Goal: Find specific page/section: Find specific page/section

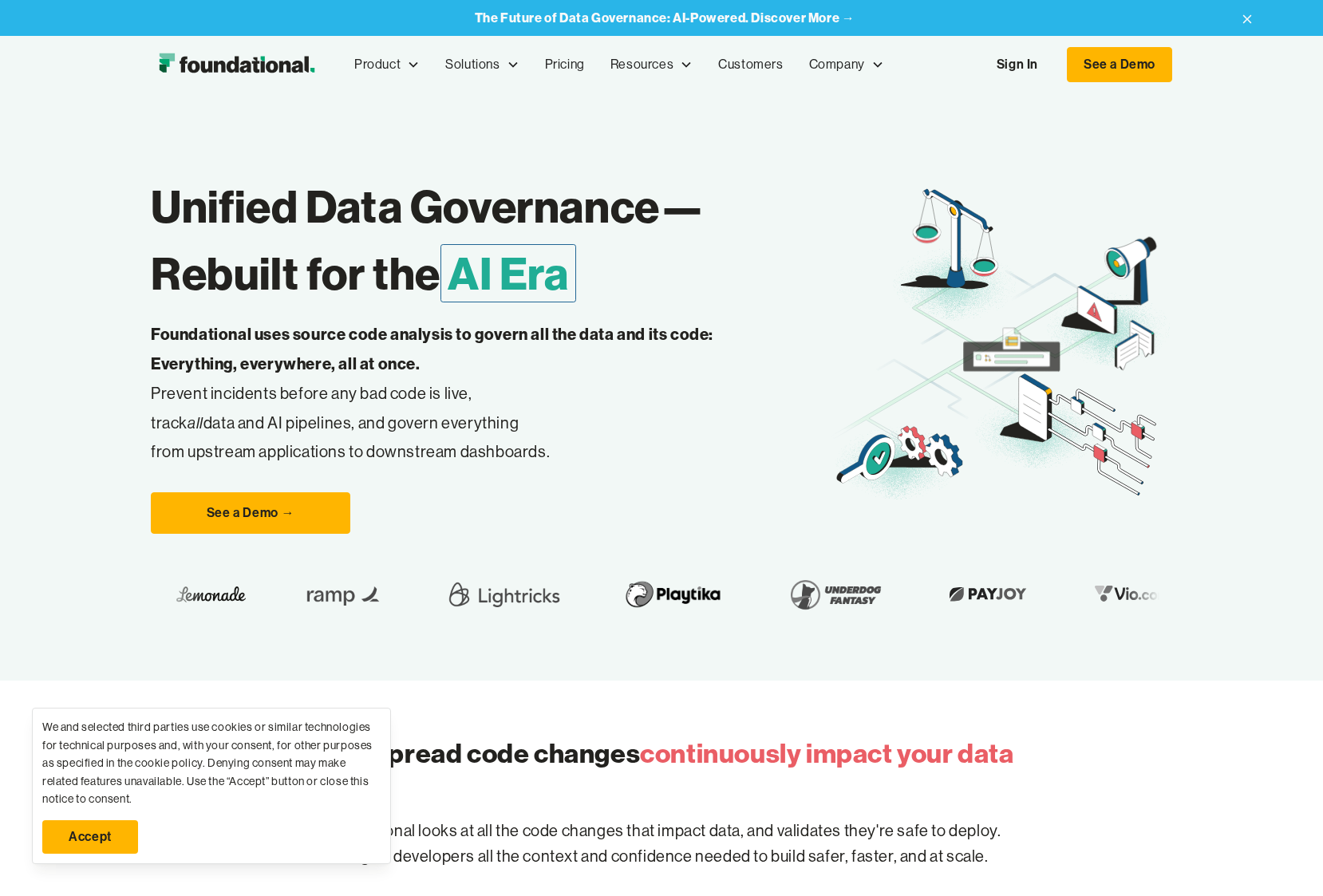
click at [1018, 65] on link "Sign In" at bounding box center [1017, 64] width 74 height 33
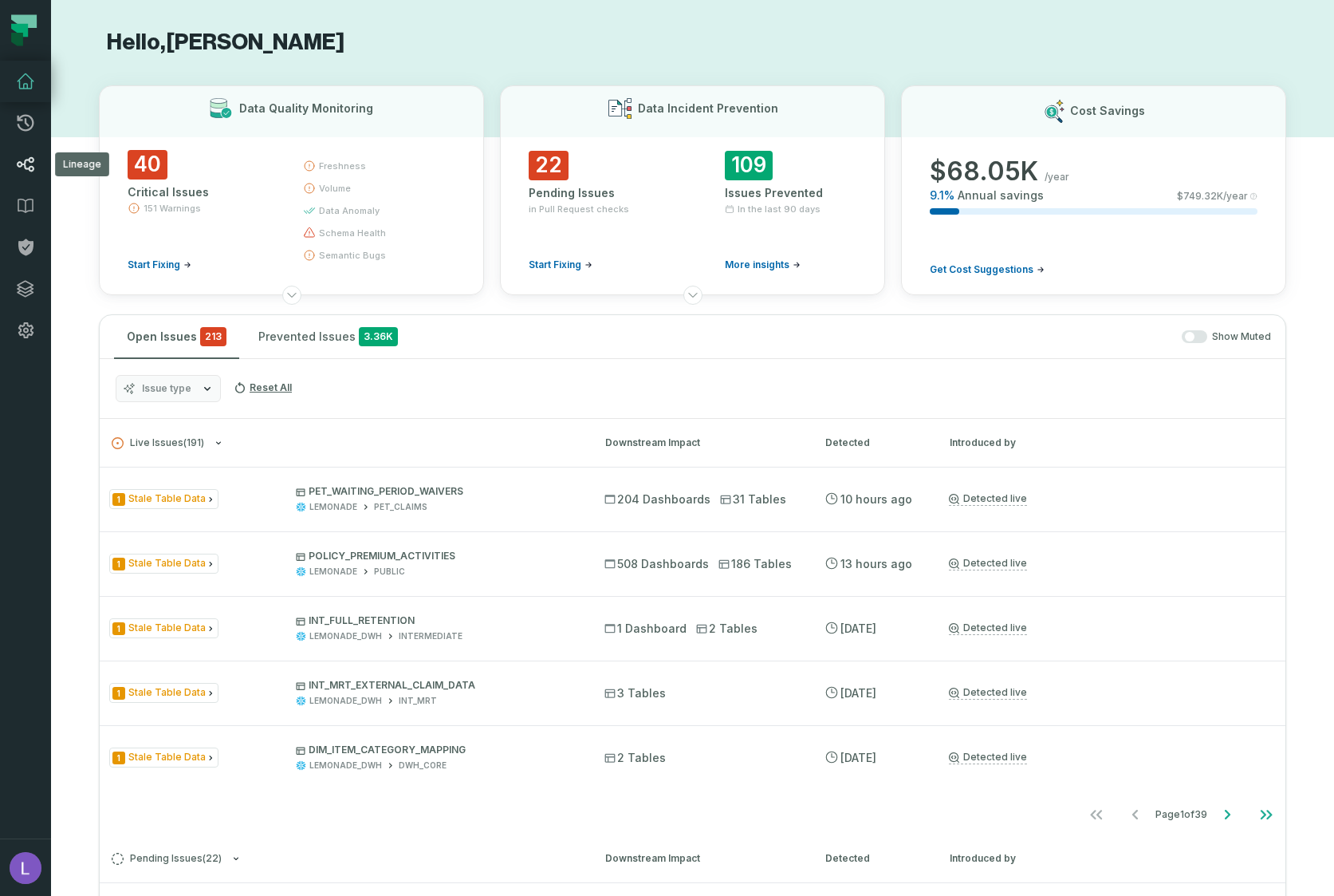
click at [28, 161] on icon at bounding box center [26, 163] width 17 height 14
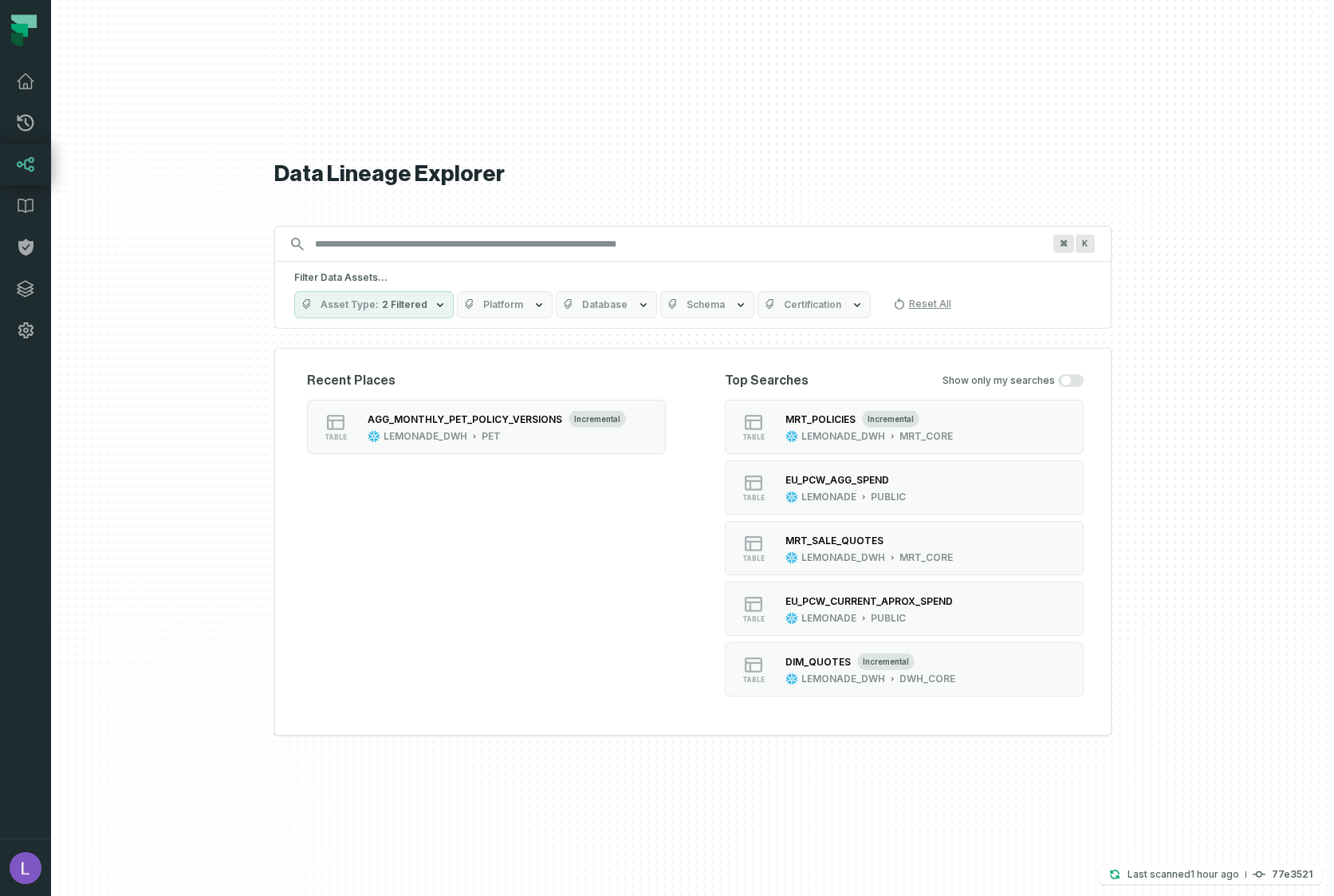
click at [403, 258] on div "⌘ K" at bounding box center [693, 244] width 837 height 36
click at [409, 245] on input "Discovery Provider cmdk menu" at bounding box center [679, 244] width 747 height 25
click at [487, 247] on input "Discovery Provider cmdk menu" at bounding box center [679, 244] width 747 height 25
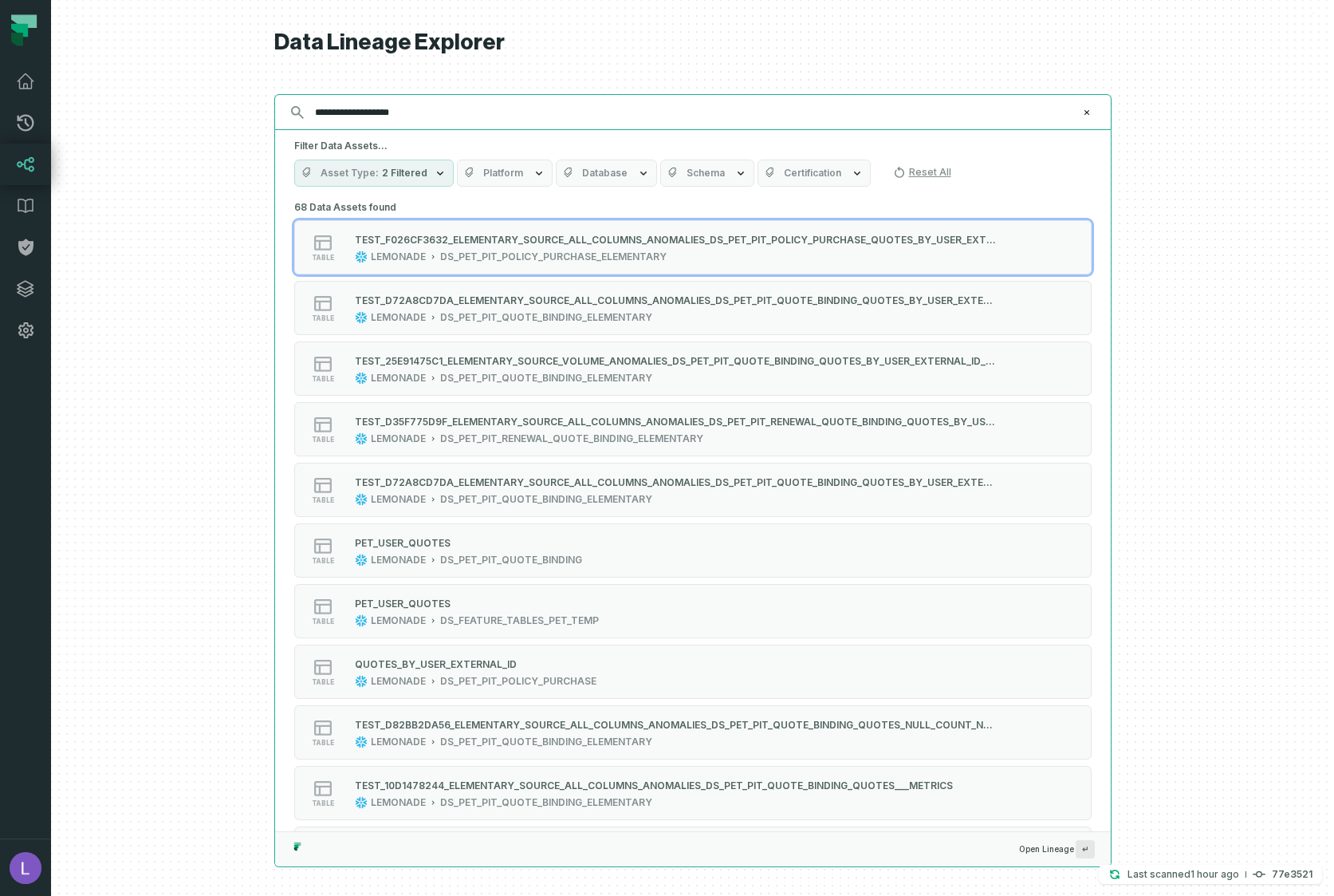
click at [433, 110] on input "**********" at bounding box center [692, 112] width 772 height 25
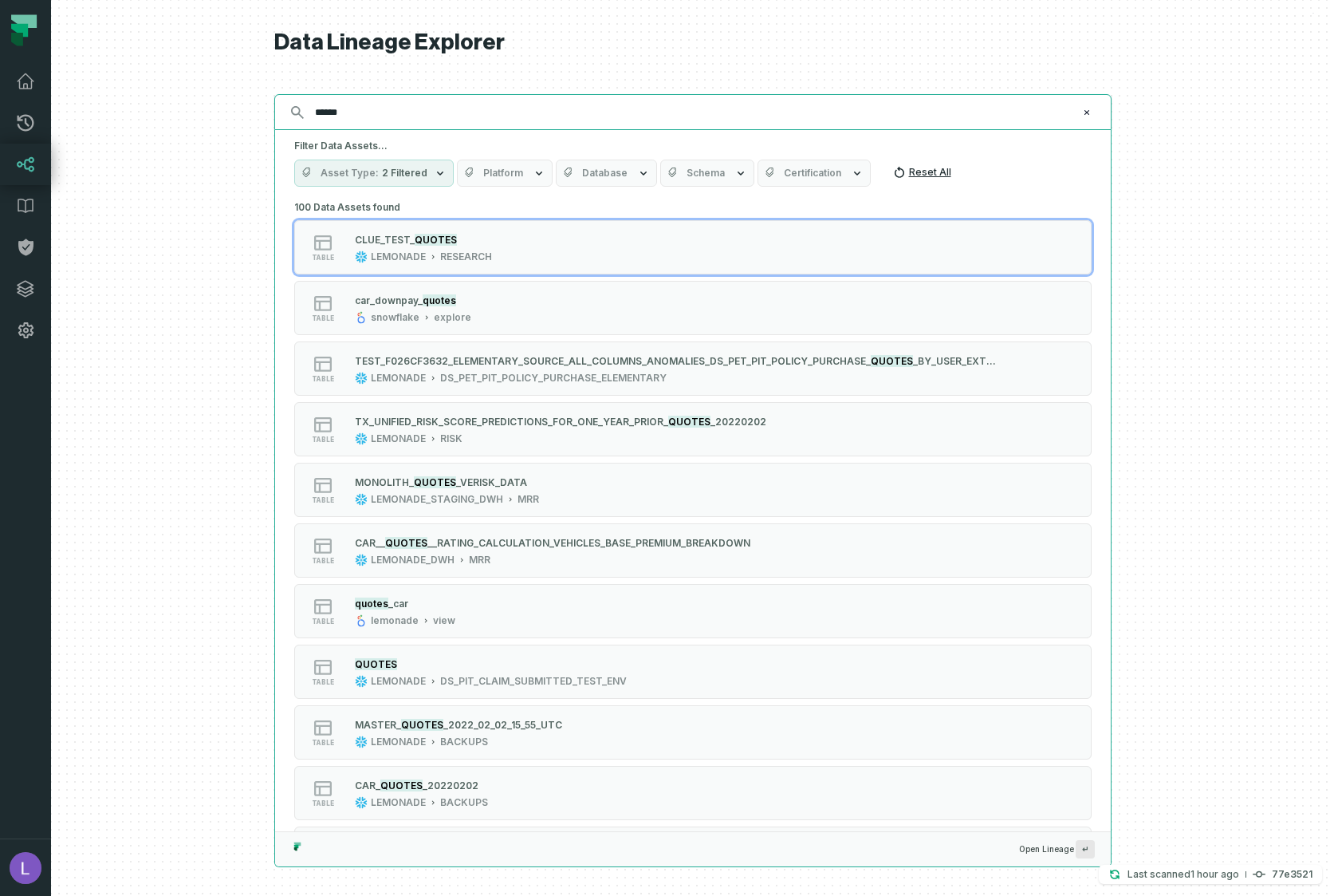
type input "******"
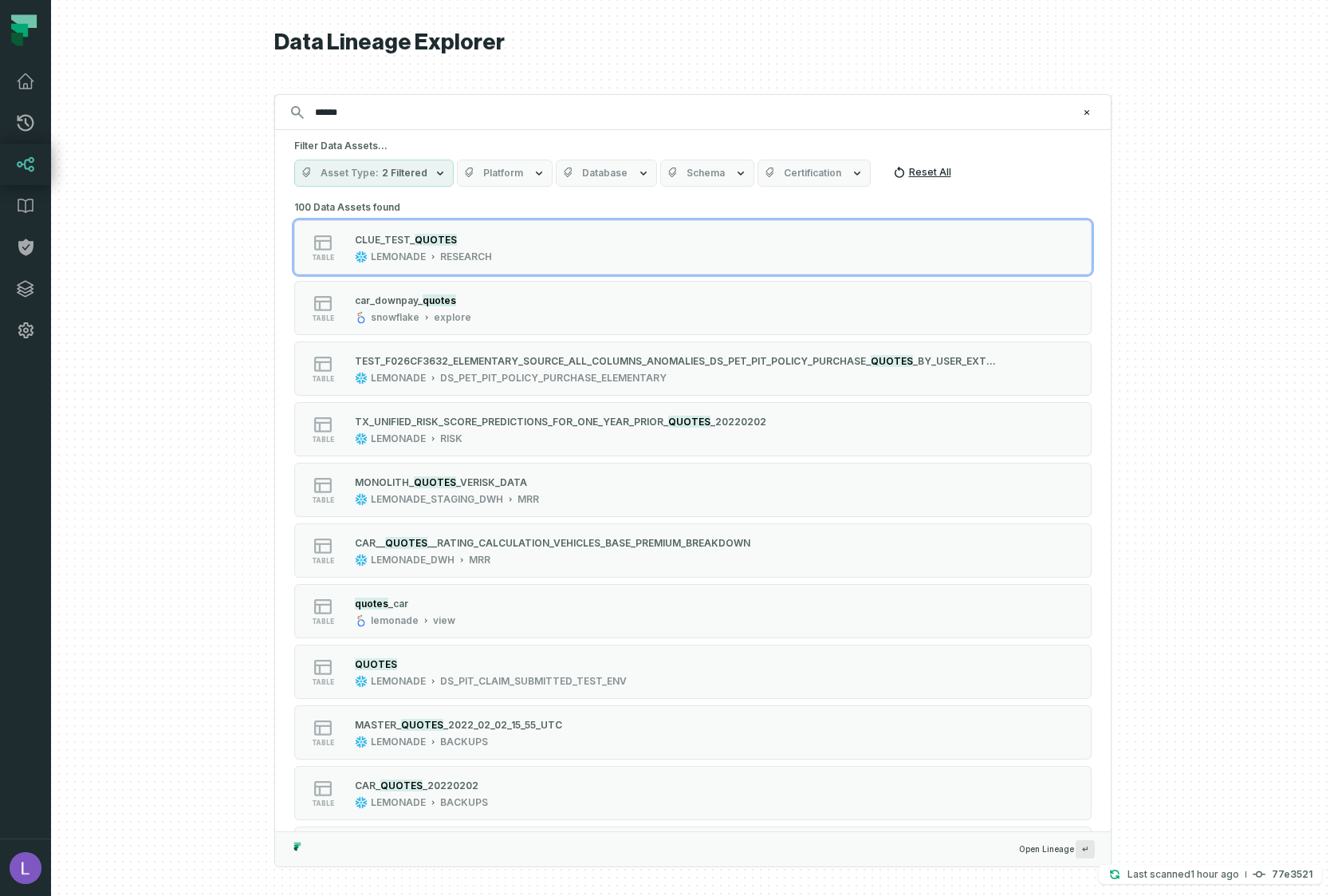
click at [913, 173] on button "Reset All" at bounding box center [921, 172] width 71 height 25
click at [628, 179] on button "Database" at bounding box center [606, 173] width 101 height 27
click at [617, 177] on span "Database" at bounding box center [605, 174] width 45 height 13
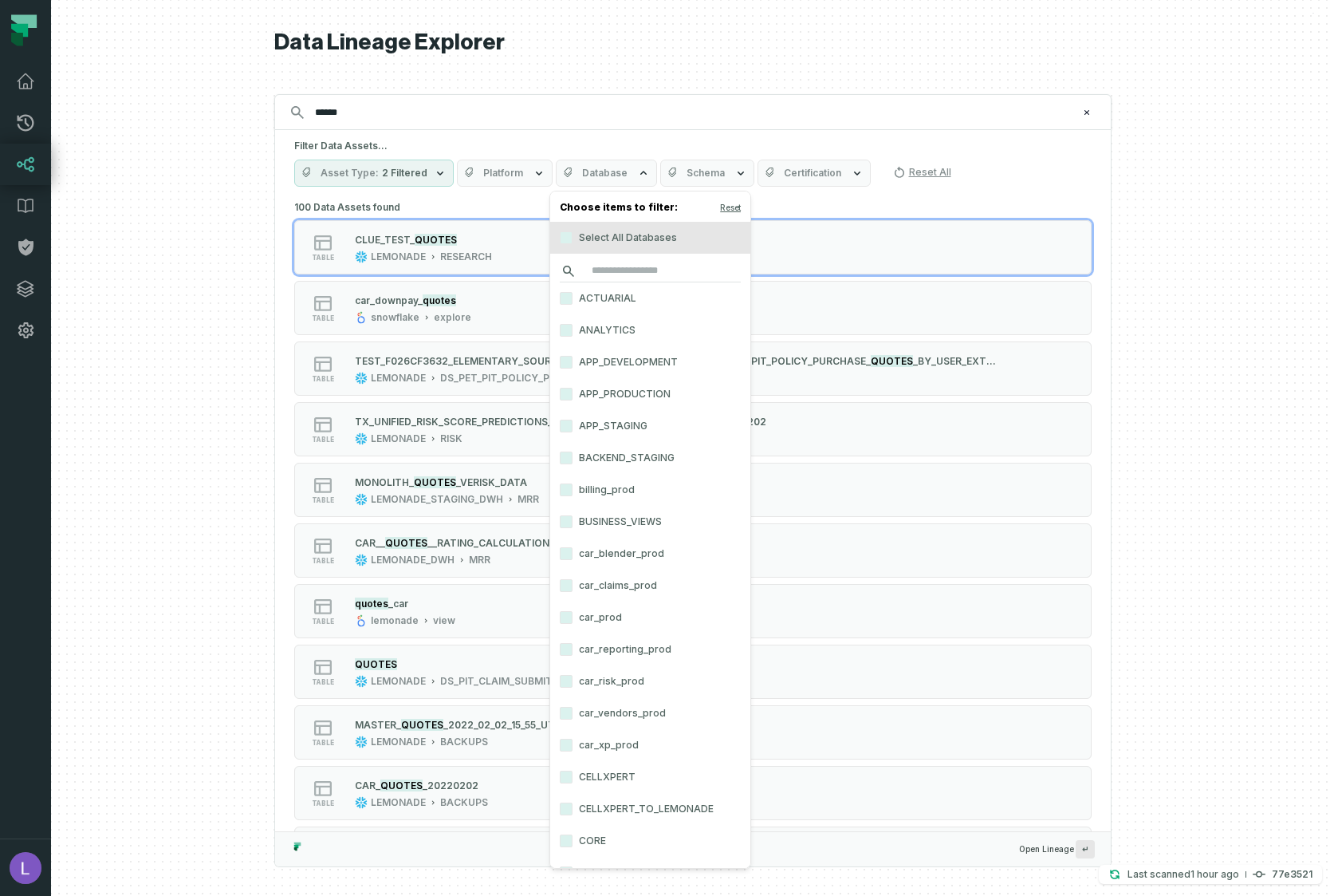
click at [599, 275] on input "search" at bounding box center [650, 271] width 181 height 23
type input "******"
click at [601, 328] on label "LEMONADE" at bounding box center [650, 330] width 200 height 32
click at [573, 328] on button "LEMONADE" at bounding box center [566, 330] width 13 height 13
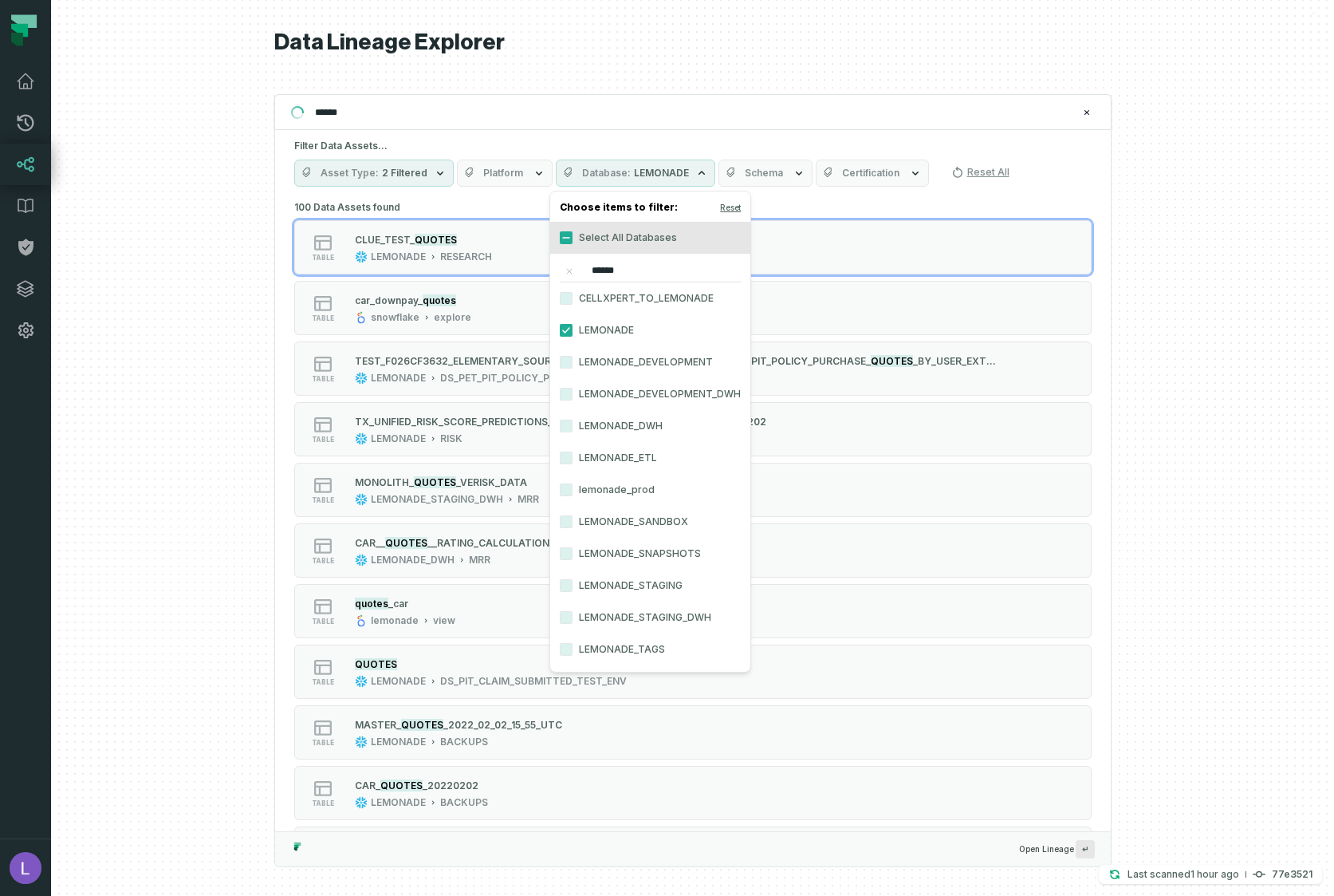
click at [755, 174] on span "Schema" at bounding box center [764, 174] width 39 height 13
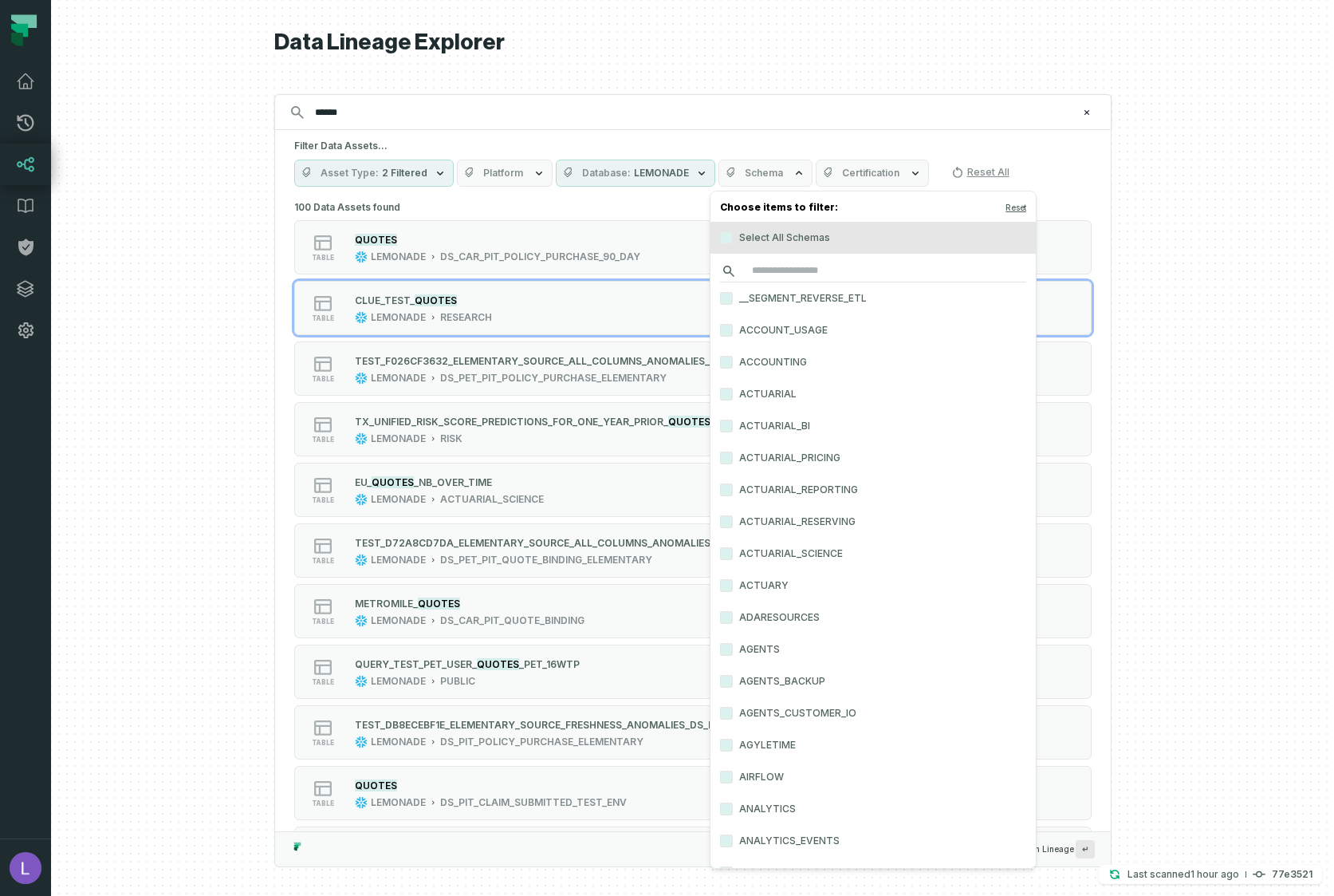
click at [753, 261] on input "search" at bounding box center [873, 271] width 306 height 23
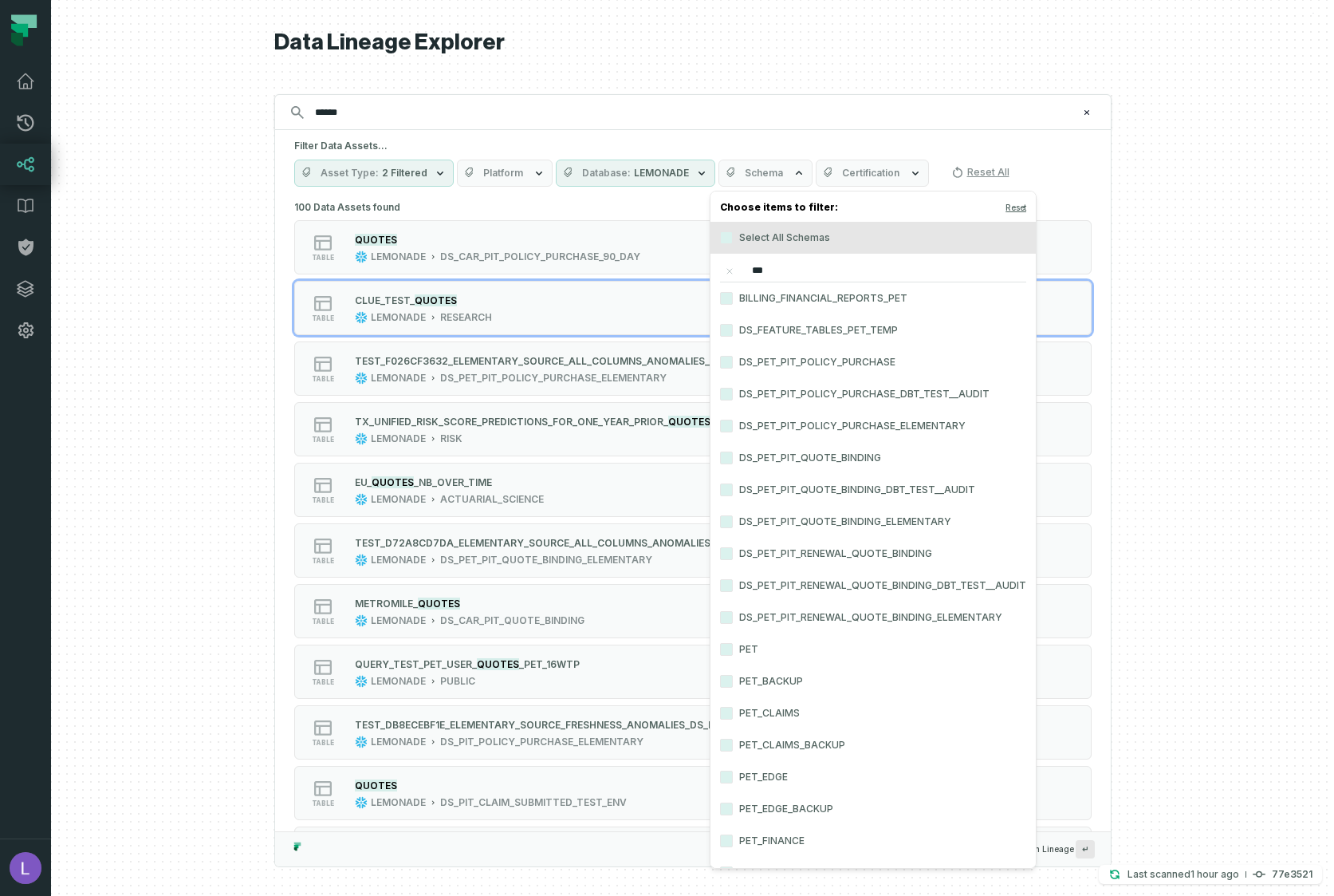
type input "***"
click at [737, 656] on label "PET" at bounding box center [873, 650] width 326 height 32
click at [733, 655] on button "PET" at bounding box center [727, 650] width 13 height 13
click at [873, 152] on h5 "Filter Data Assets..." at bounding box center [693, 146] width 798 height 13
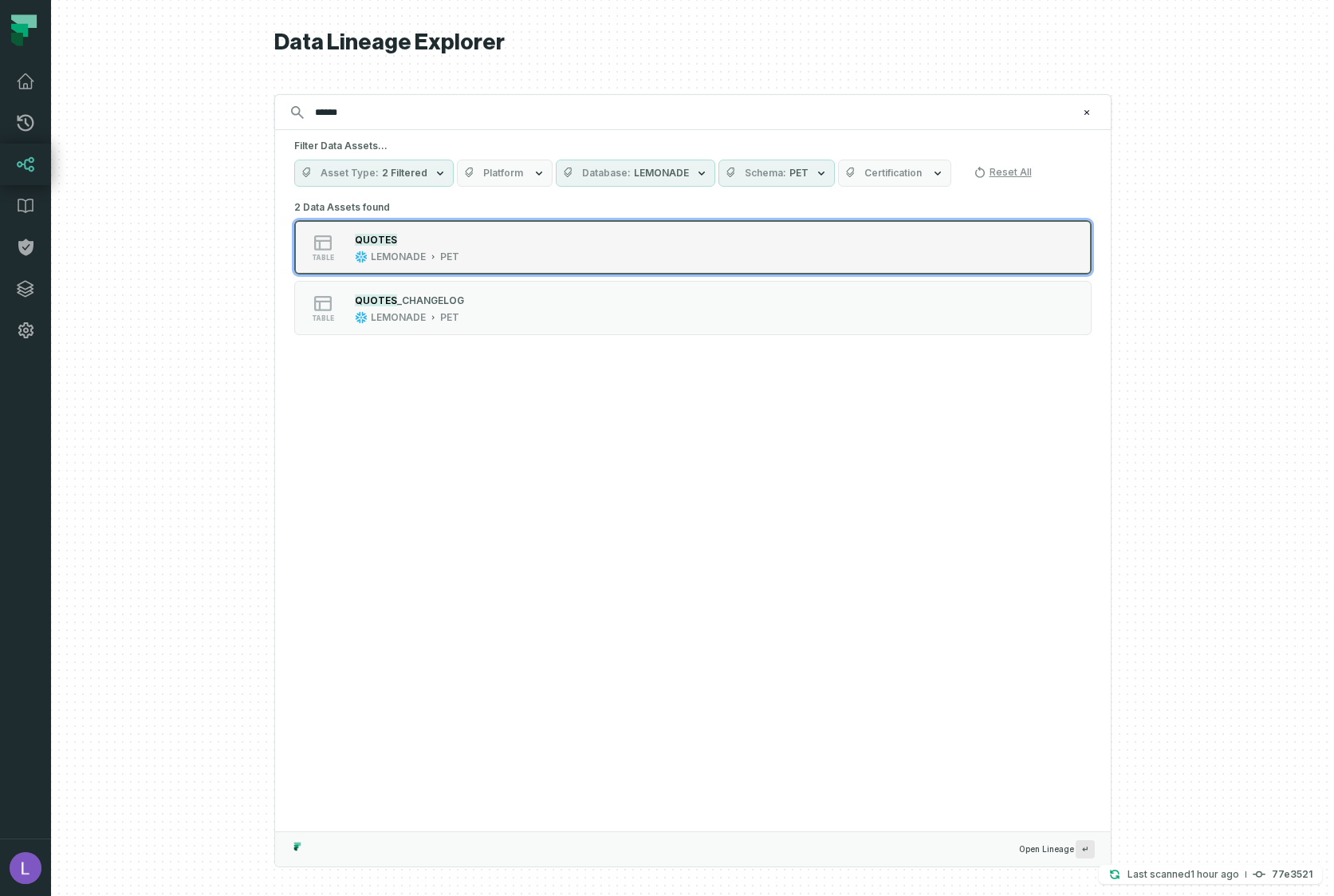
click at [401, 243] on div "QUOTES" at bounding box center [407, 239] width 105 height 16
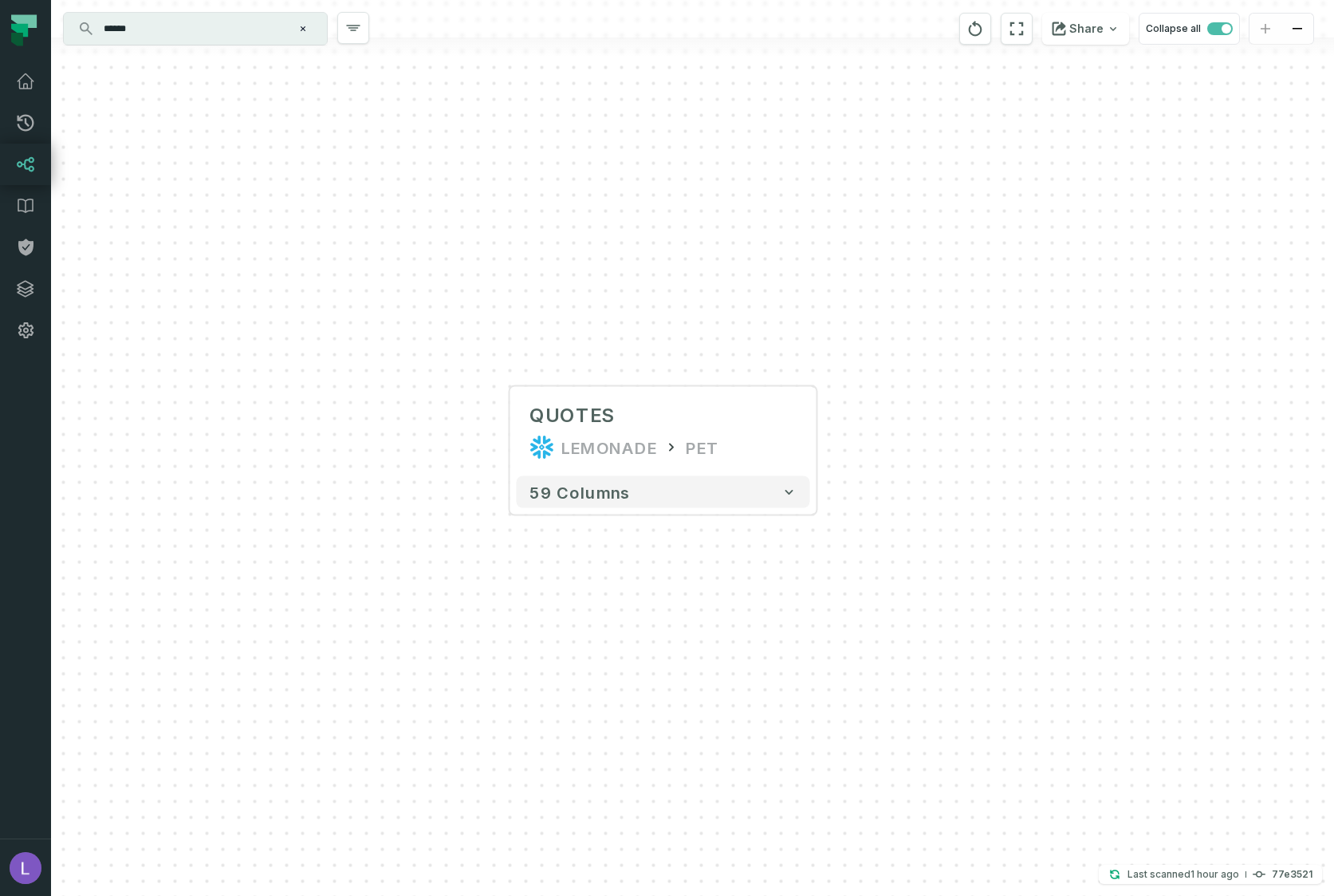
drag, startPoint x: 839, startPoint y: 347, endPoint x: 713, endPoint y: 343, distance: 126.1
click at [714, 343] on div "+ QUOTES LEMONADE PET + 59 columns" at bounding box center [692, 448] width 1283 height 896
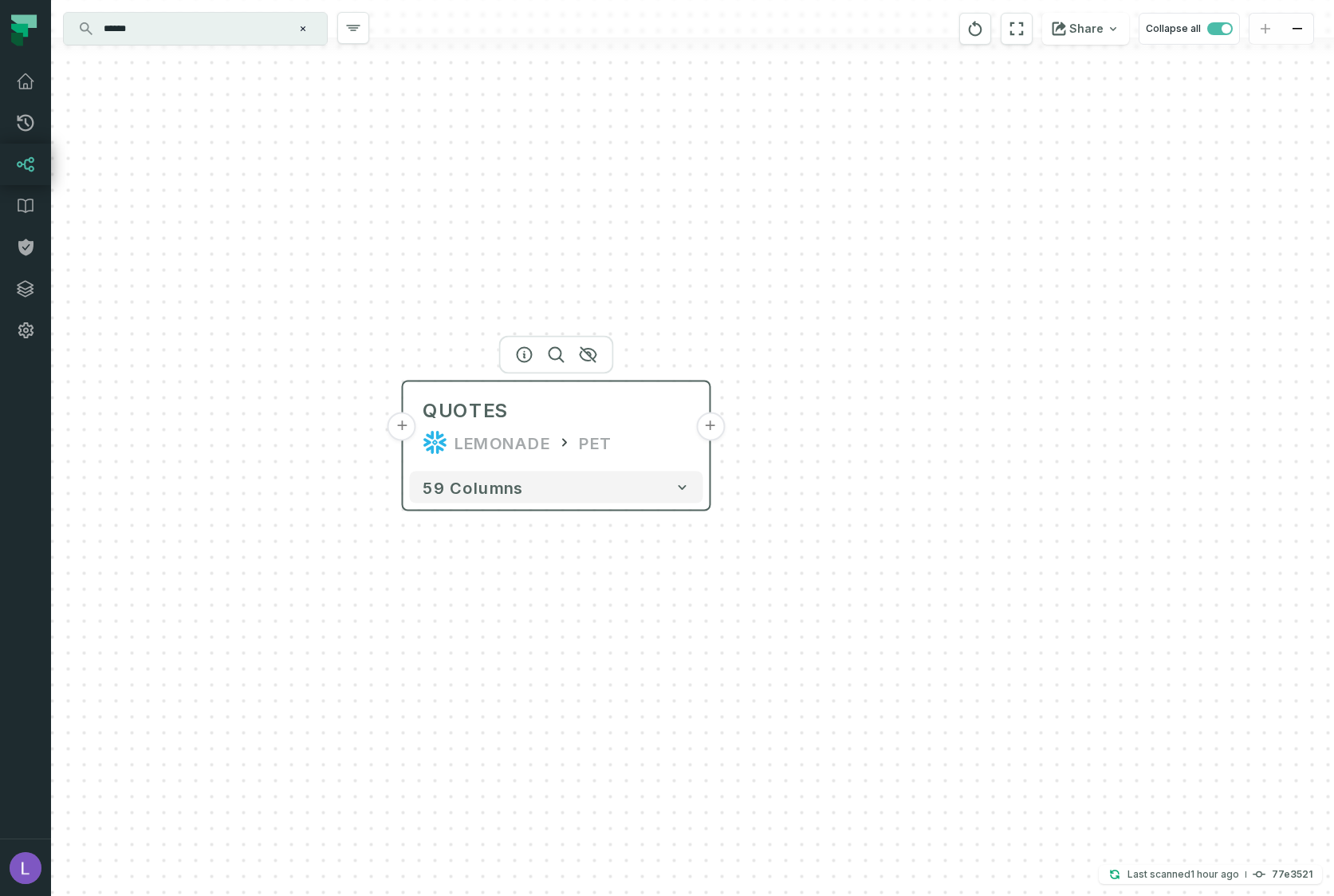
click at [706, 431] on button "+" at bounding box center [710, 427] width 28 height 28
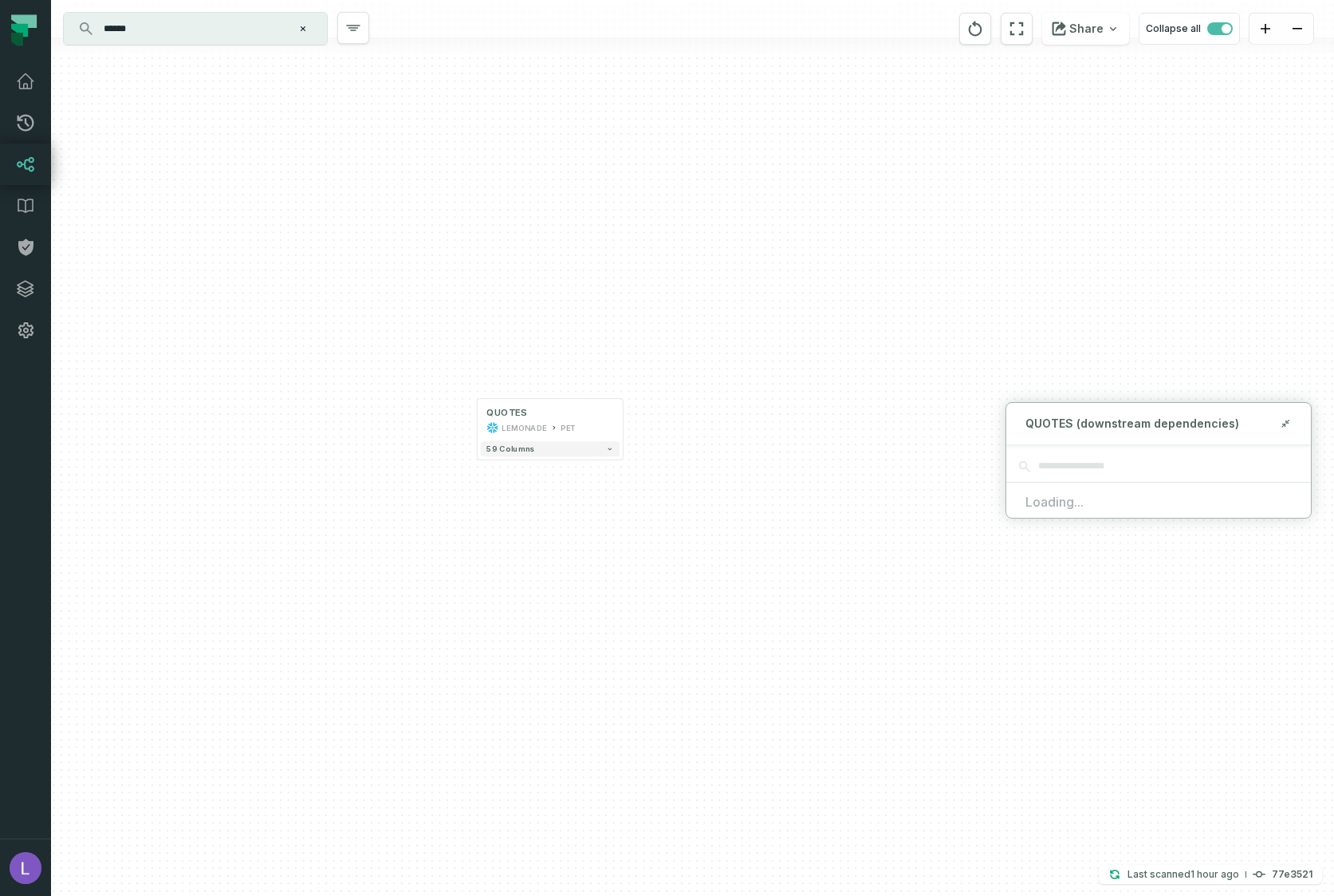
drag, startPoint x: 805, startPoint y: 457, endPoint x: 699, endPoint y: 458, distance: 106.0
click at [699, 458] on div "+ QUOTES LEMONADE PET + 59 columns" at bounding box center [692, 448] width 1283 height 896
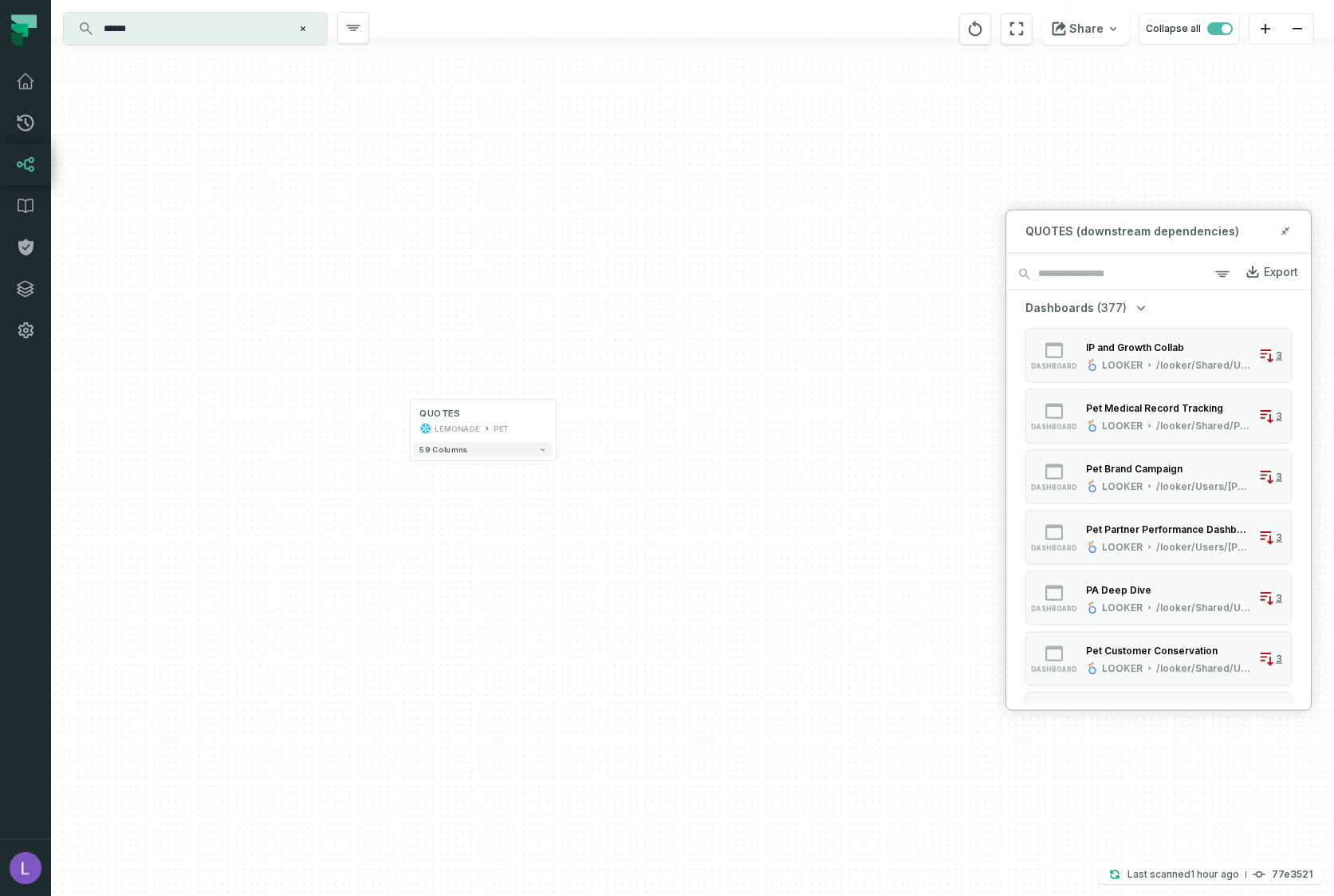
drag, startPoint x: 735, startPoint y: 407, endPoint x: 701, endPoint y: 407, distance: 34.0
click at [701, 407] on div "+ QUOTES LEMONADE PET + 59 columns" at bounding box center [692, 448] width 1283 height 896
click at [776, 300] on div "+ QUOTES LEMONADE PET + 59 columns" at bounding box center [692, 448] width 1283 height 896
click at [425, 455] on button "+" at bounding box center [423, 451] width 13 height 13
click at [426, 450] on button "+" at bounding box center [423, 451] width 13 height 13
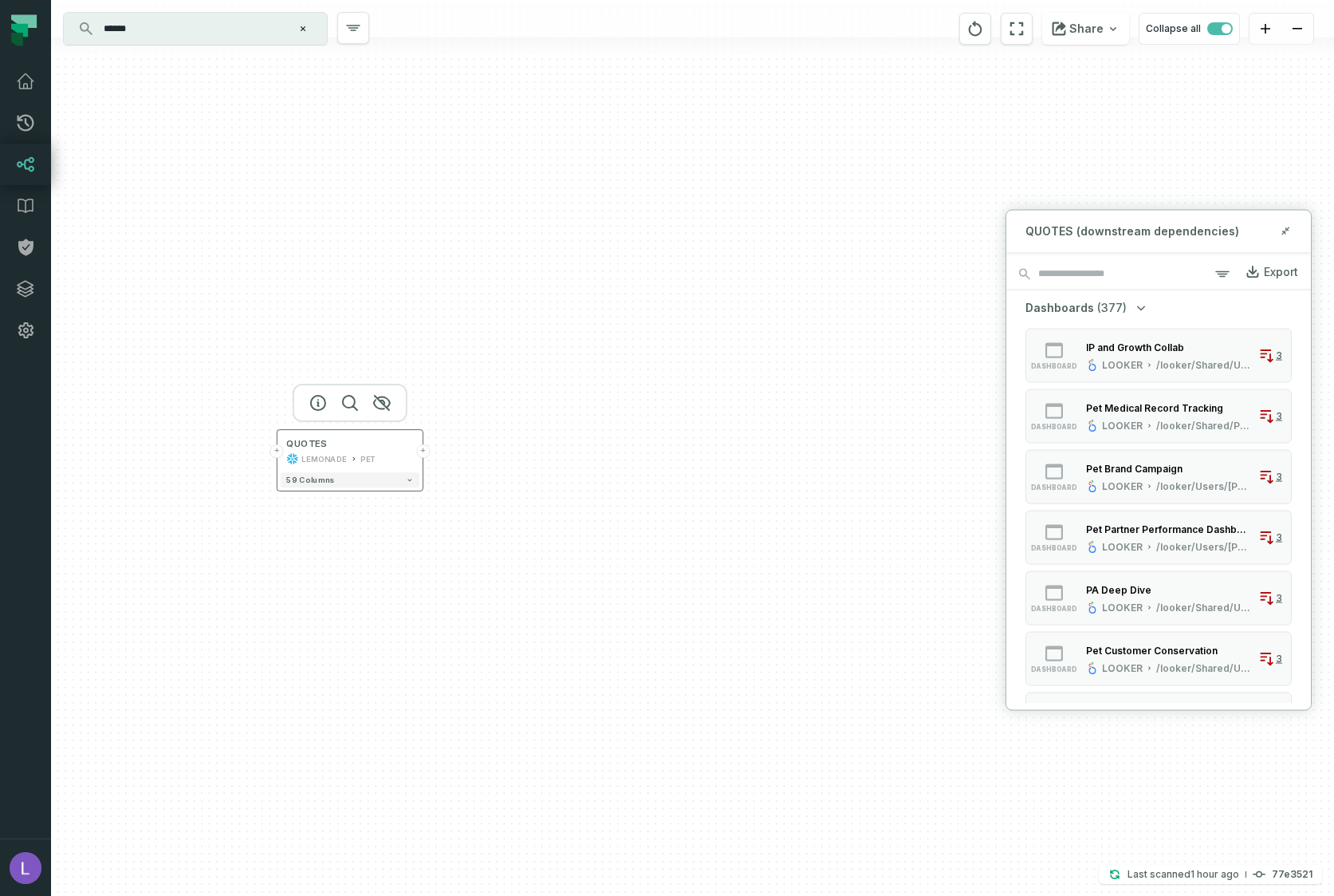
click at [279, 450] on button "+" at bounding box center [277, 451] width 13 height 13
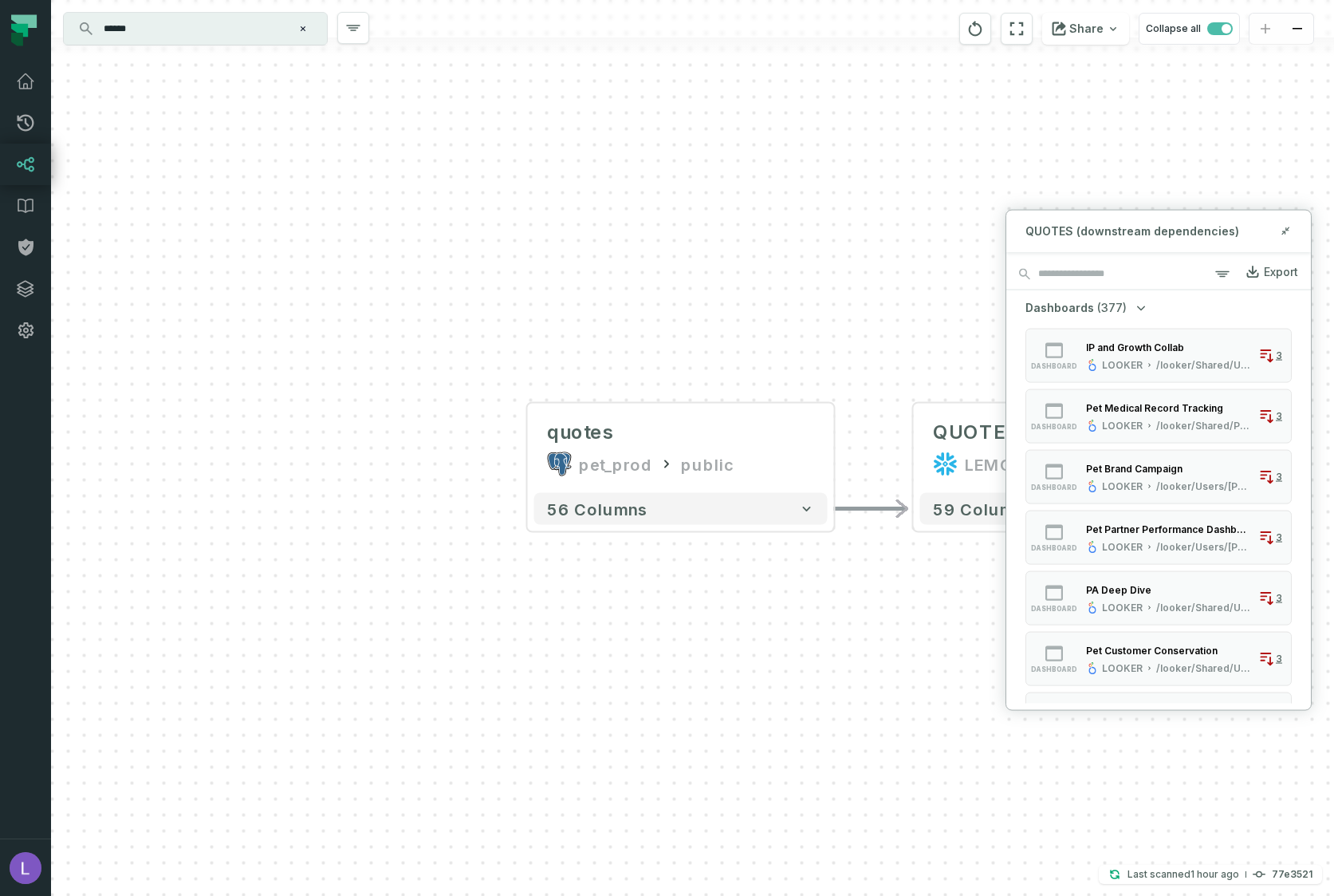
drag, startPoint x: 735, startPoint y: 600, endPoint x: 352, endPoint y: 599, distance: 383.0
click at [345, 600] on div "quotes pet_prod public - 56 columns - QUOTES LEMONADE PET + 59 columns" at bounding box center [692, 448] width 1283 height 896
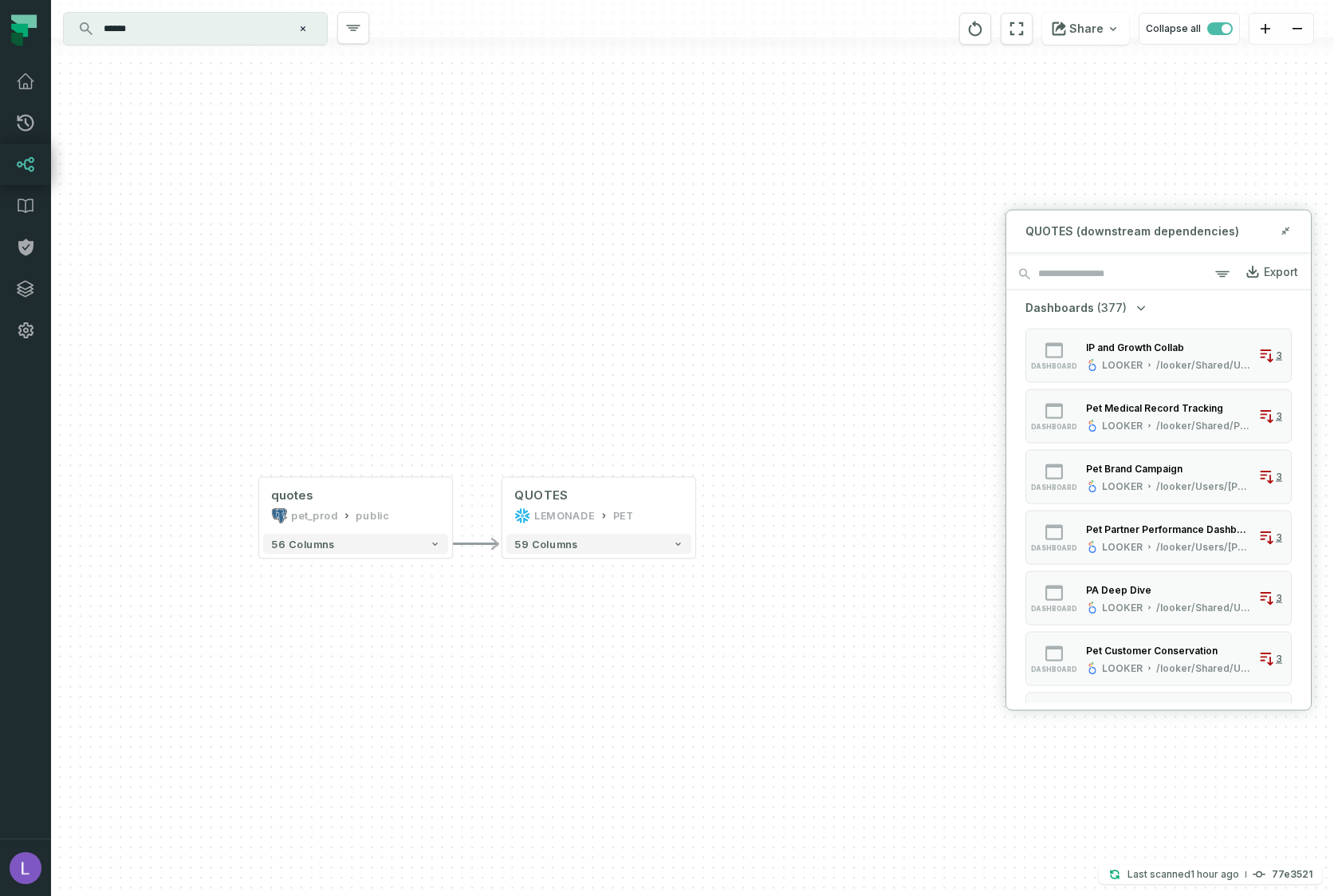
drag, startPoint x: 723, startPoint y: 521, endPoint x: 514, endPoint y: 542, distance: 210.1
click at [514, 542] on div "quotes pet_prod public - 56 columns - QUOTES LEMONADE PET + 59 columns" at bounding box center [692, 448] width 1283 height 896
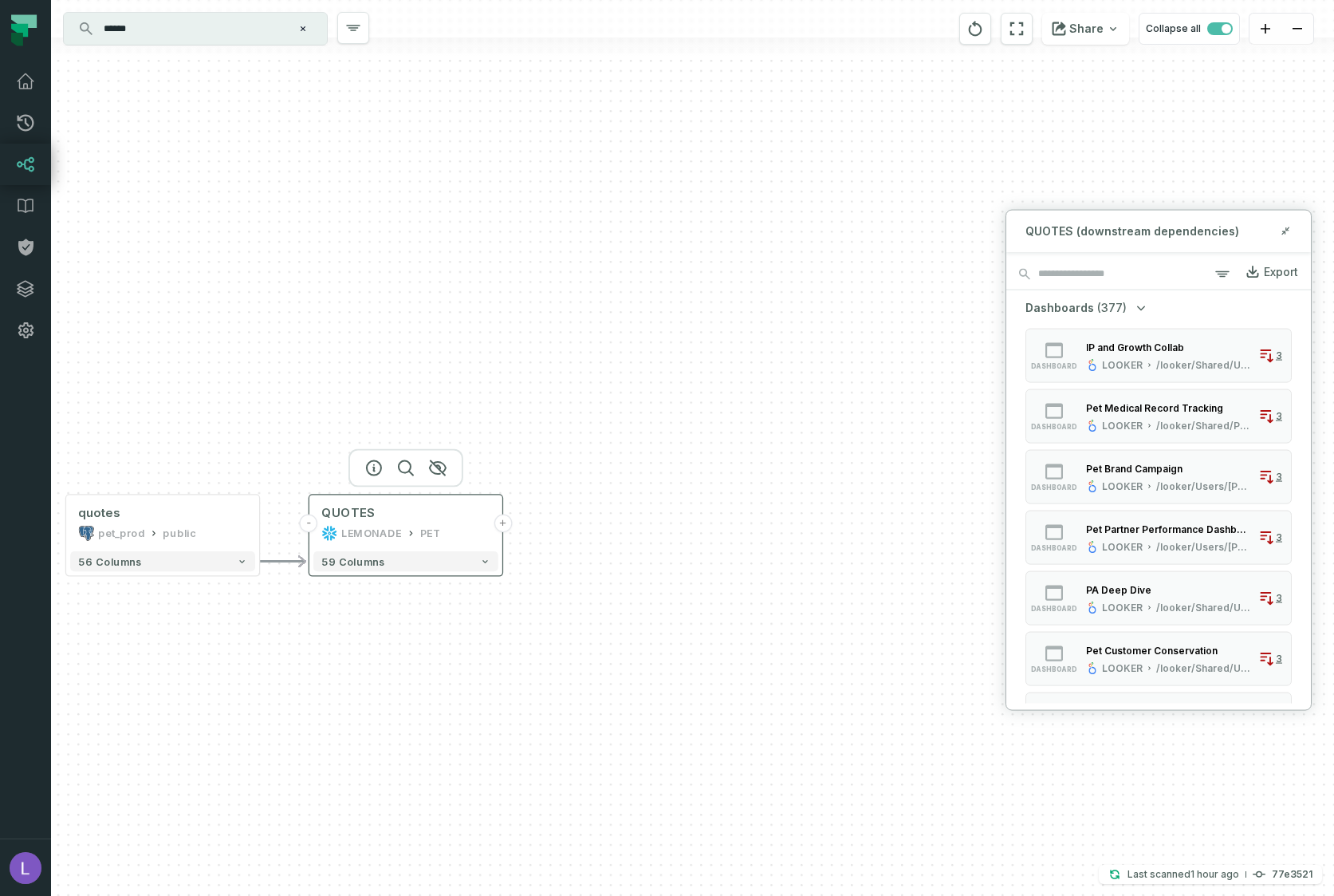
click at [504, 525] on button "+" at bounding box center [502, 523] width 18 height 18
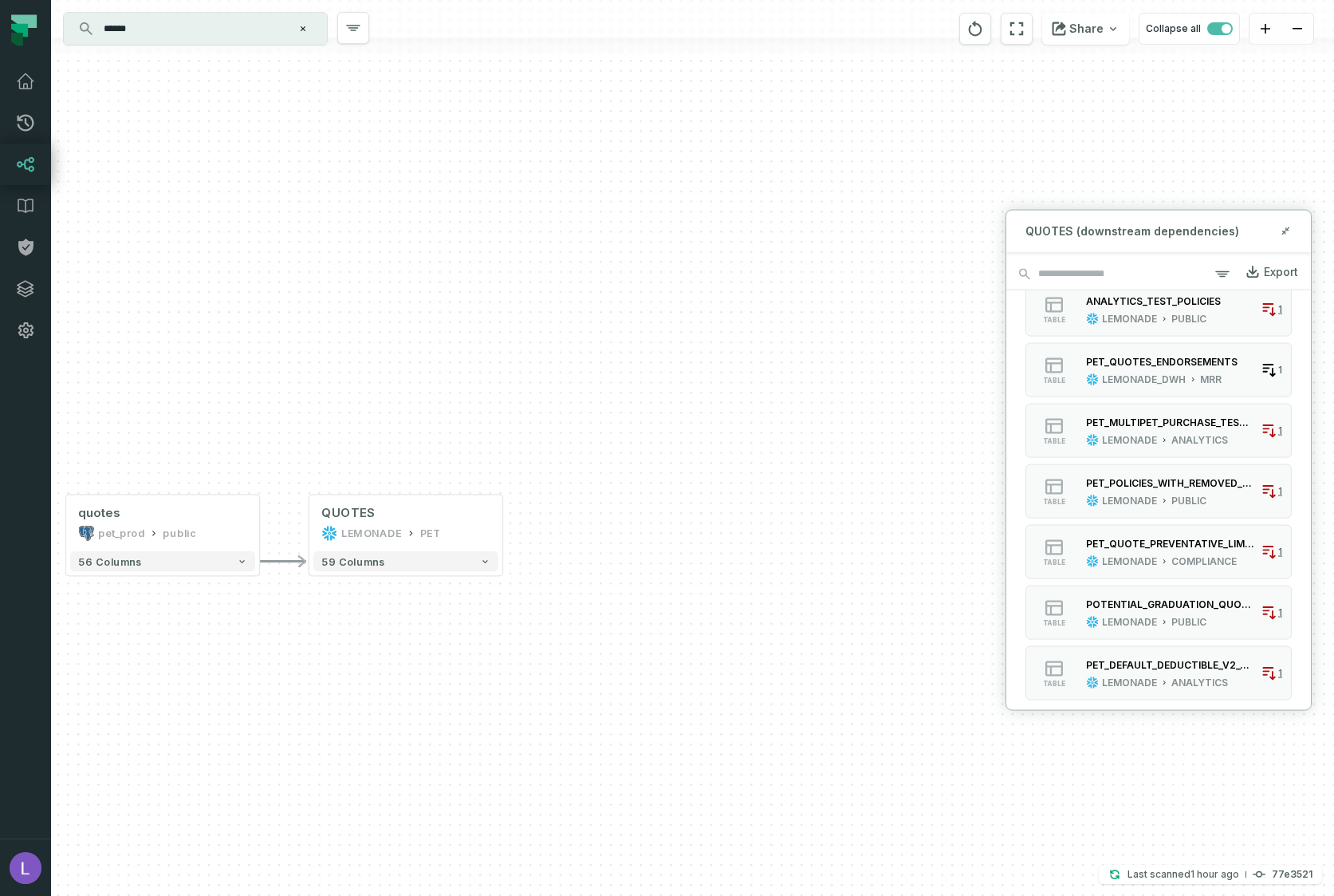
scroll to position [890, 0]
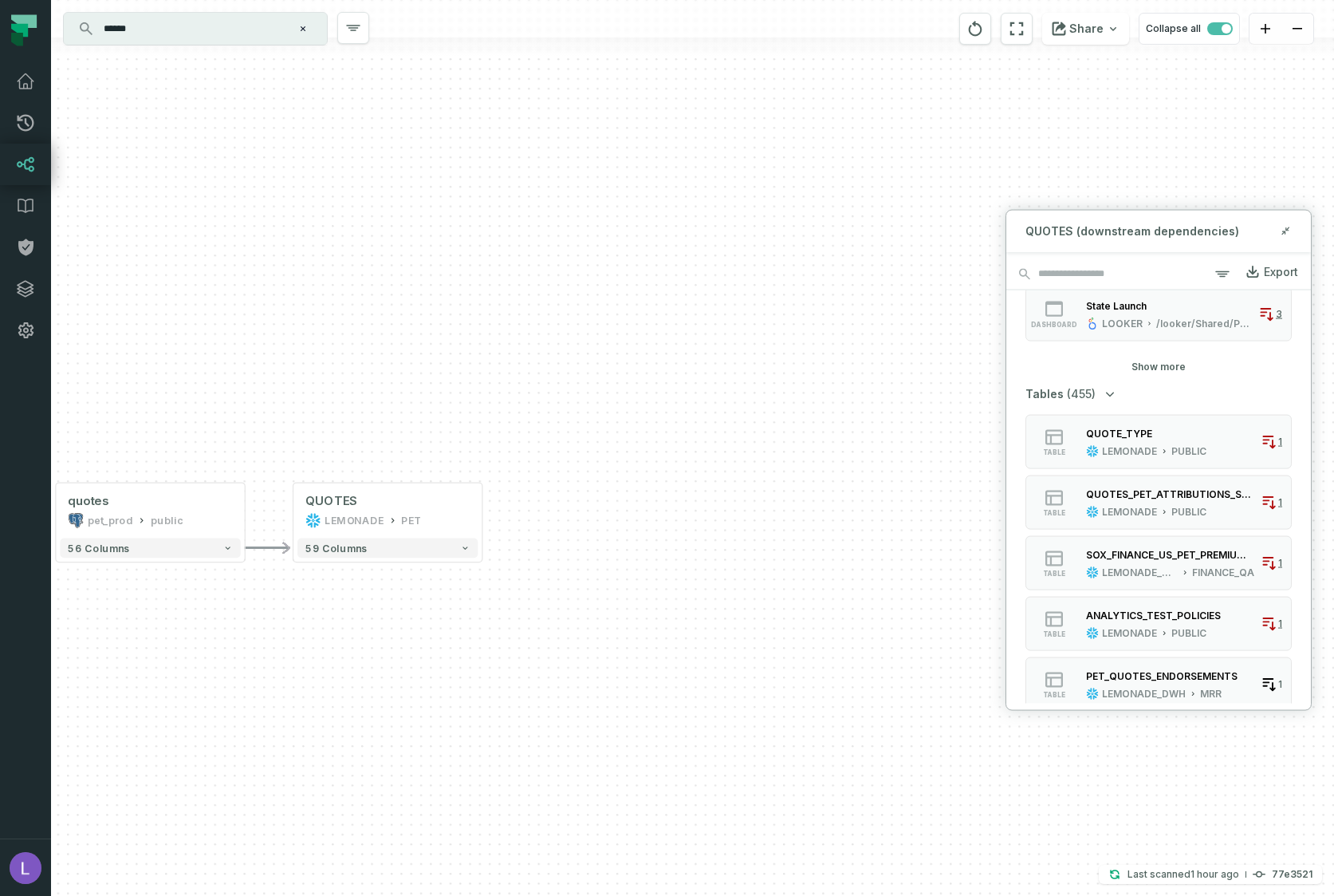
drag, startPoint x: 849, startPoint y: 380, endPoint x: 808, endPoint y: 358, distance: 46.5
click at [806, 357] on div "quotes pet_prod public - 56 columns - QUOTES LEMONADE PET + 59 columns" at bounding box center [692, 448] width 1283 height 896
drag, startPoint x: 782, startPoint y: 370, endPoint x: 769, endPoint y: 335, distance: 37.3
click at [769, 335] on div "quotes pet_prod public - 56 columns - QUOTES LEMONADE PET + 59 columns" at bounding box center [692, 448] width 1283 height 896
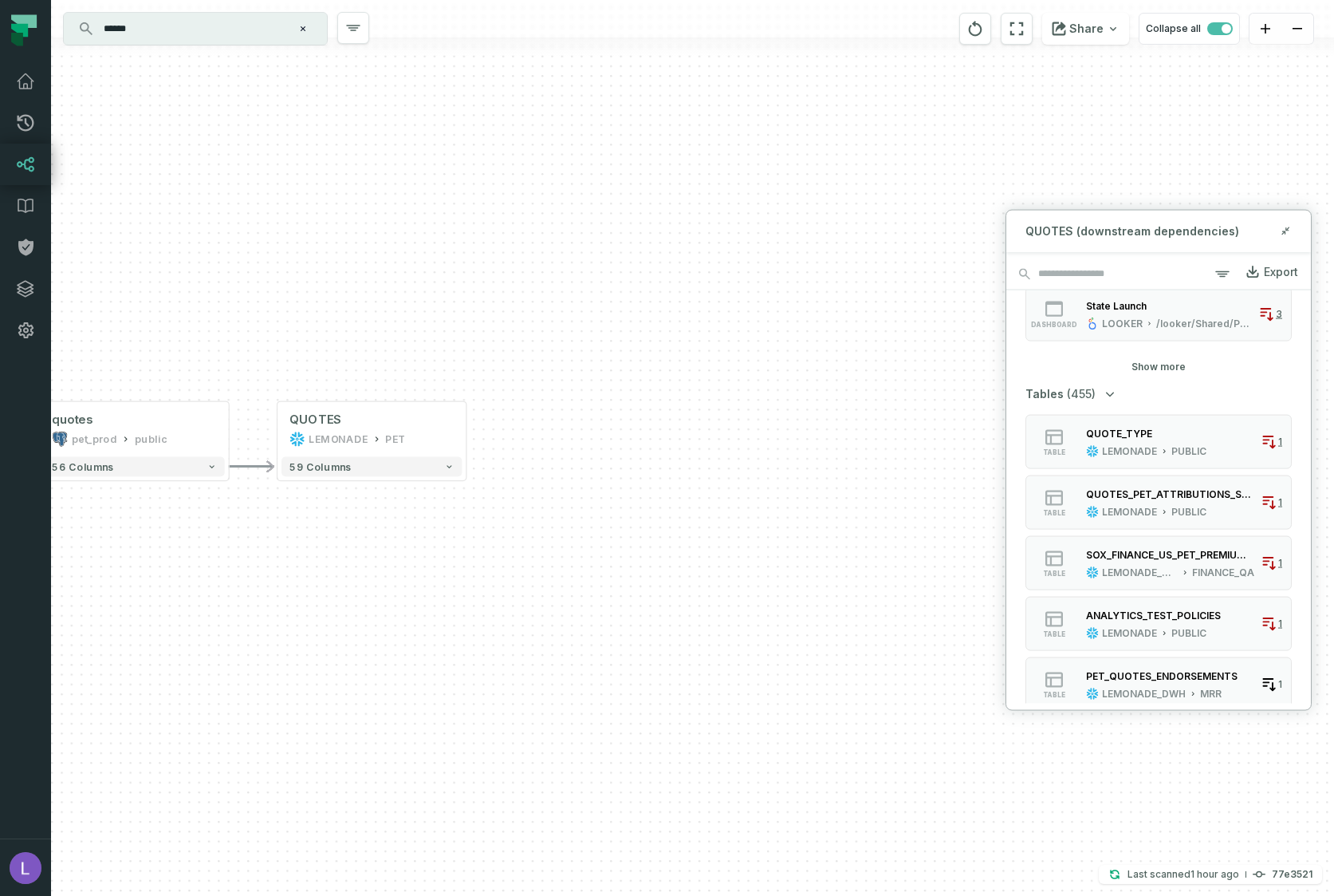
drag, startPoint x: 761, startPoint y: 411, endPoint x: 784, endPoint y: 376, distance: 41.9
click at [784, 376] on div "quotes pet_prod public - 56 columns - QUOTES LEMONADE PET + 59 columns" at bounding box center [692, 448] width 1283 height 896
drag, startPoint x: 478, startPoint y: 546, endPoint x: 578, endPoint y: 547, distance: 100.0
click at [578, 547] on div "quotes pet_prod public - 56 columns - QUOTES LEMONADE PET + 59 columns" at bounding box center [692, 448] width 1283 height 896
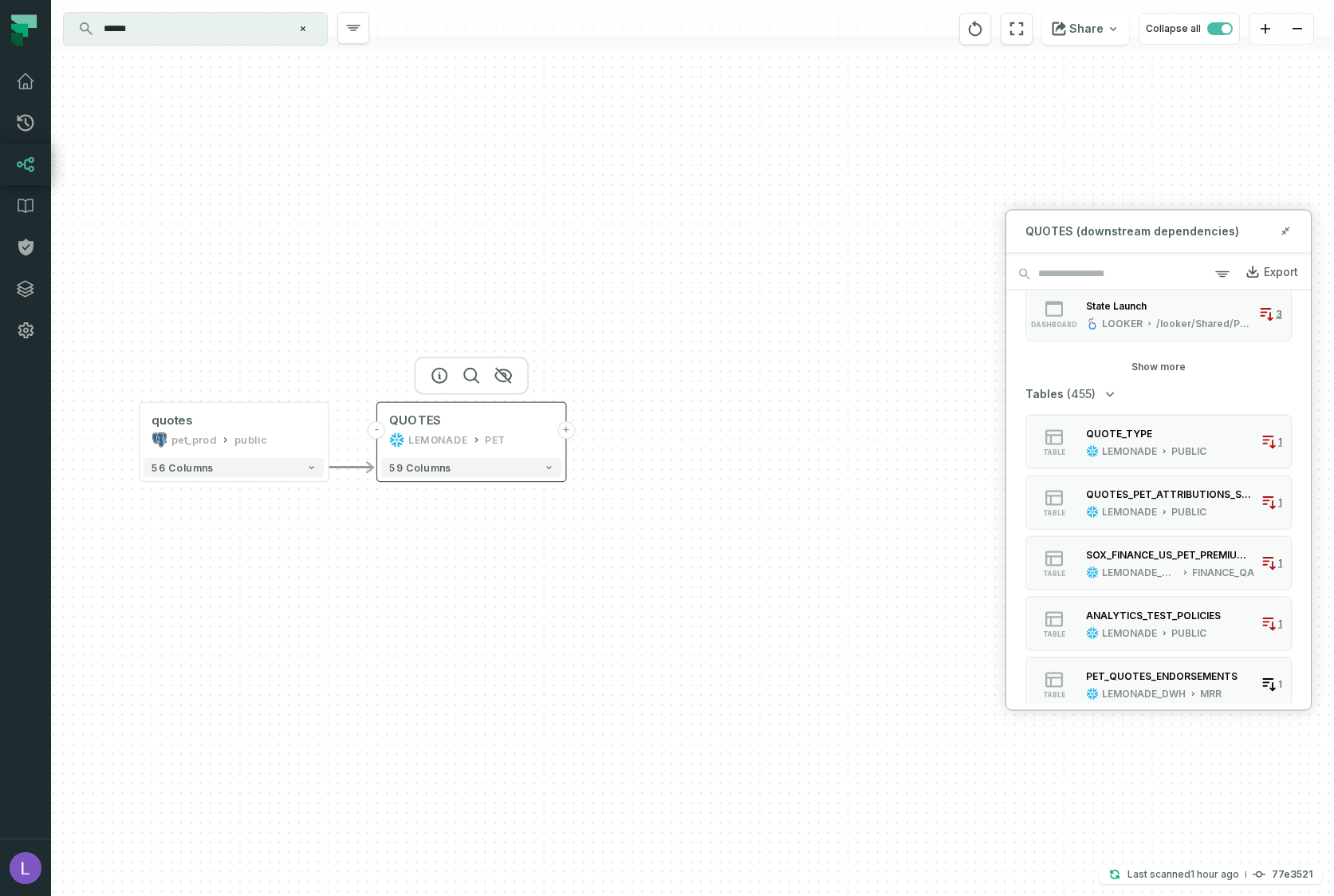
click at [565, 434] on button "+" at bounding box center [566, 430] width 18 height 18
click at [565, 430] on button "+" at bounding box center [566, 430] width 18 height 18
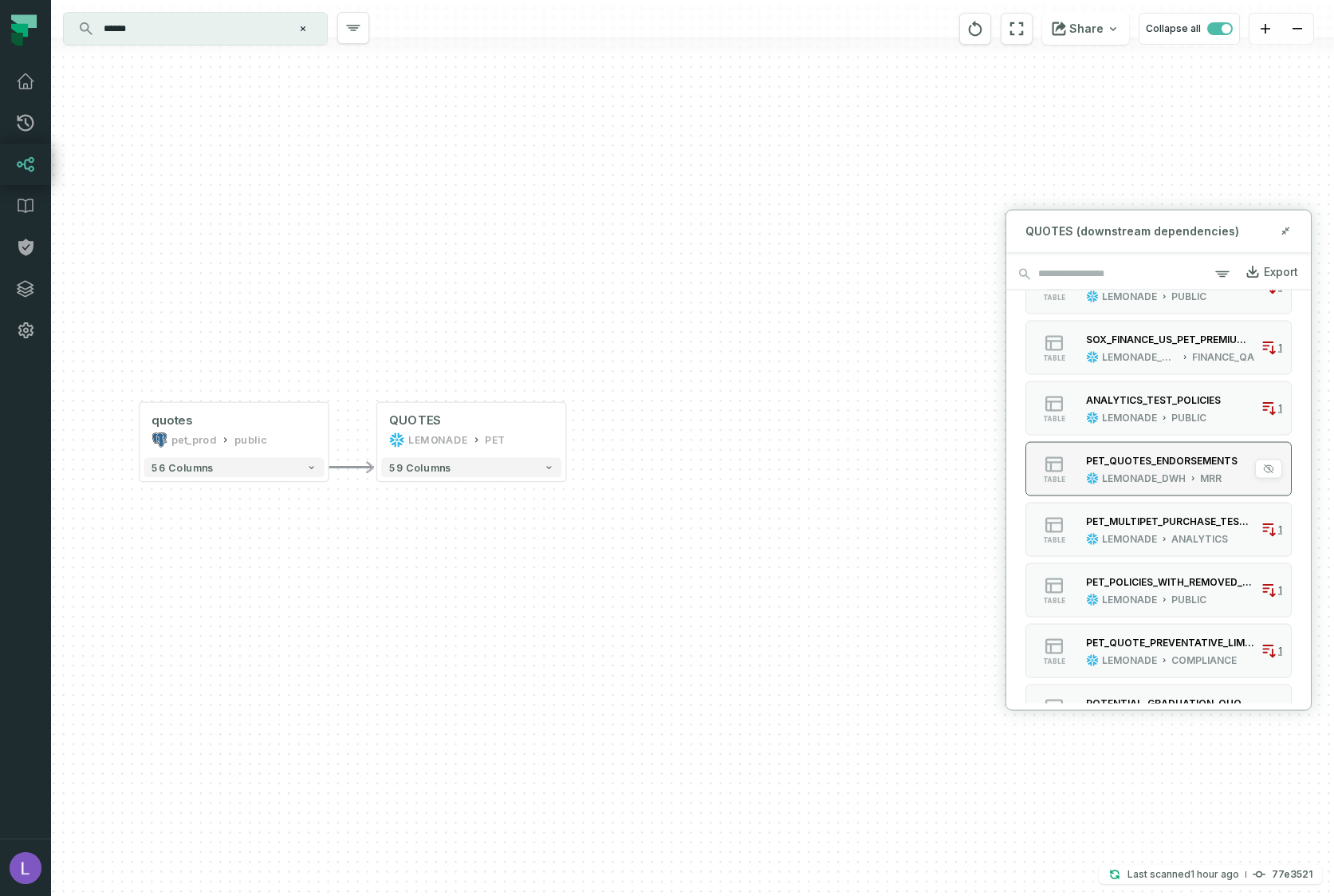
scroll to position [547, 0]
